Goal: Task Accomplishment & Management: Manage account settings

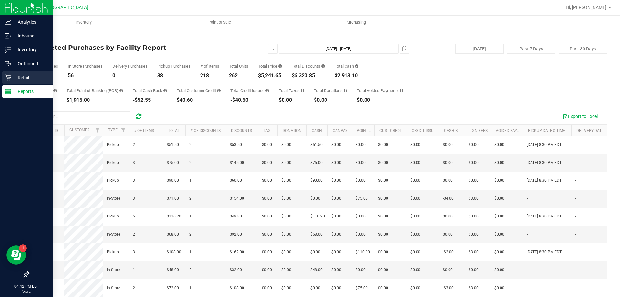
drag, startPoint x: 23, startPoint y: 76, endPoint x: 36, endPoint y: 75, distance: 13.3
click at [23, 76] on p "Retail" at bounding box center [30, 78] width 39 height 8
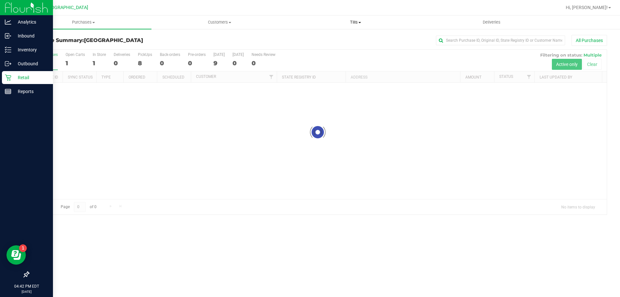
click at [345, 20] on span "Tills" at bounding box center [355, 22] width 135 height 6
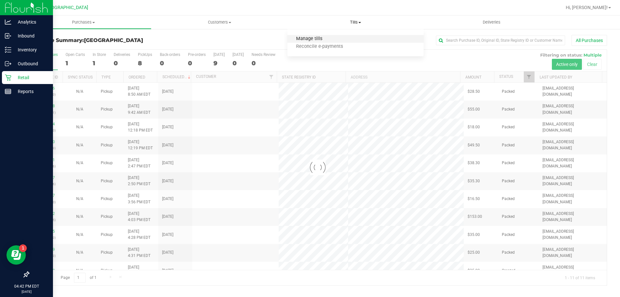
click at [323, 38] on span "Manage tills" at bounding box center [310, 38] width 44 height 5
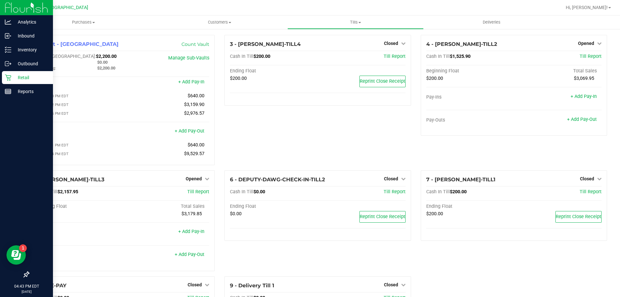
click at [24, 79] on p "Retail" at bounding box center [30, 78] width 39 height 8
